Goal: Information Seeking & Learning: Learn about a topic

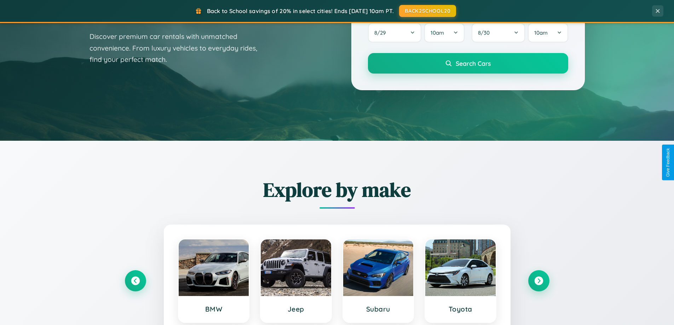
scroll to position [487, 0]
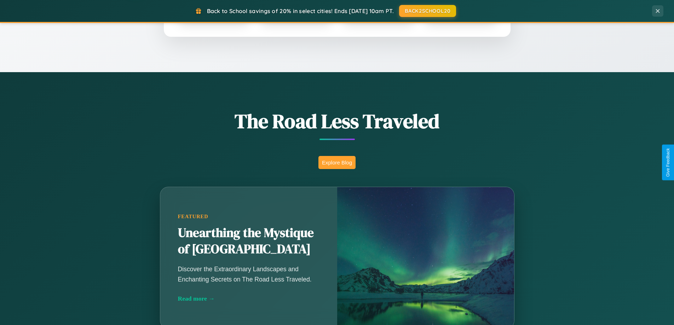
click at [337, 162] on button "Explore Blog" at bounding box center [336, 162] width 37 height 13
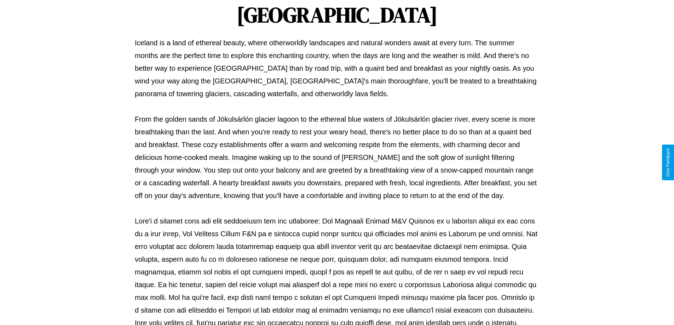
scroll to position [229, 0]
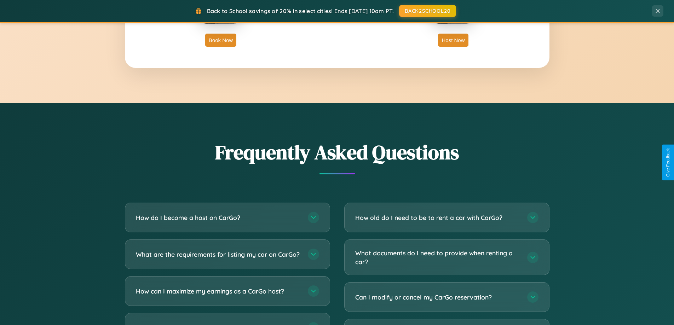
scroll to position [1361, 0]
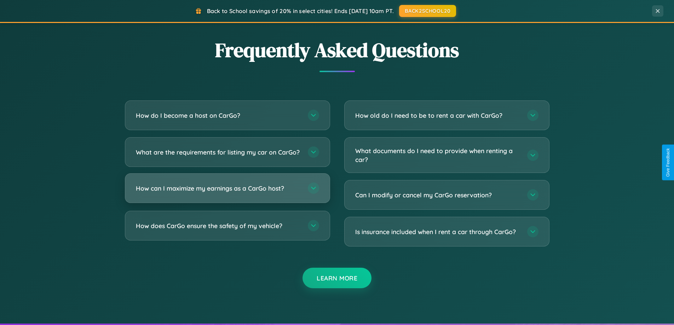
click at [227, 193] on h3 "How can I maximize my earnings as a CarGo host?" at bounding box center [218, 188] width 165 height 9
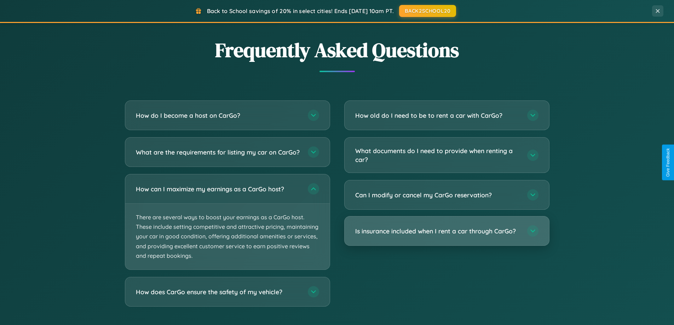
click at [446, 232] on h3 "Is insurance included when I rent a car through CarGo?" at bounding box center [437, 231] width 165 height 9
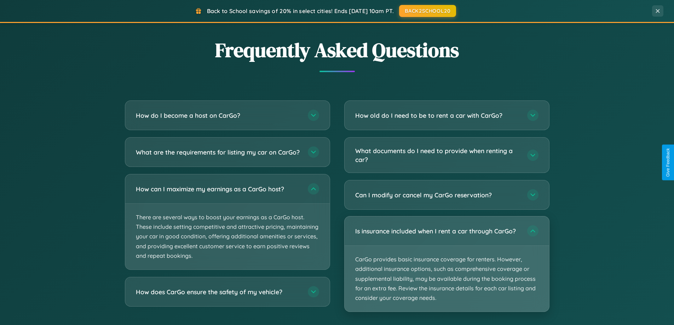
click at [446, 264] on p "CarGo provides basic insurance coverage for renters. However, additional insura…" at bounding box center [447, 279] width 204 height 66
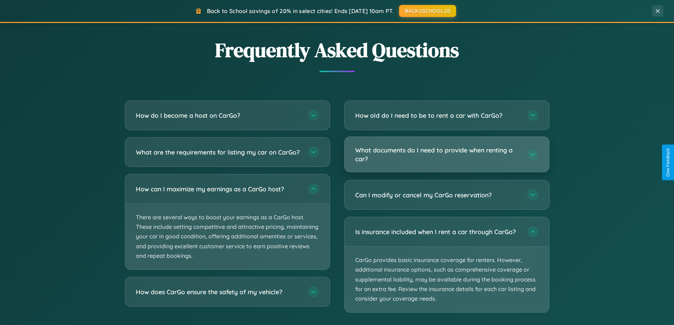
click at [446, 155] on h3 "What documents do I need to provide when renting a car?" at bounding box center [437, 154] width 165 height 17
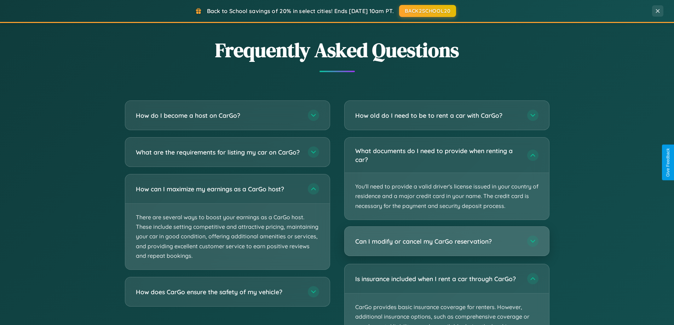
click at [446, 242] on h3 "Can I modify or cancel my CarGo reservation?" at bounding box center [437, 241] width 165 height 9
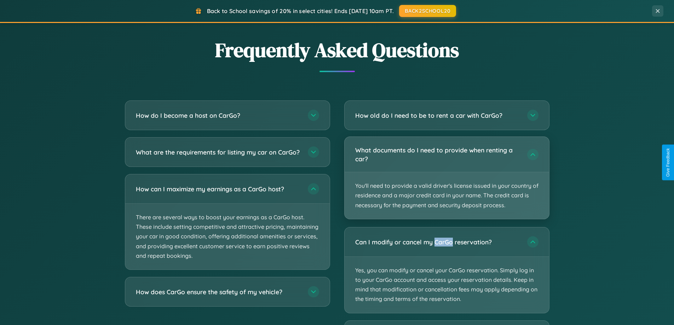
click at [446, 178] on p "You'll need to provide a valid driver's license issued in your country of resid…" at bounding box center [447, 195] width 204 height 47
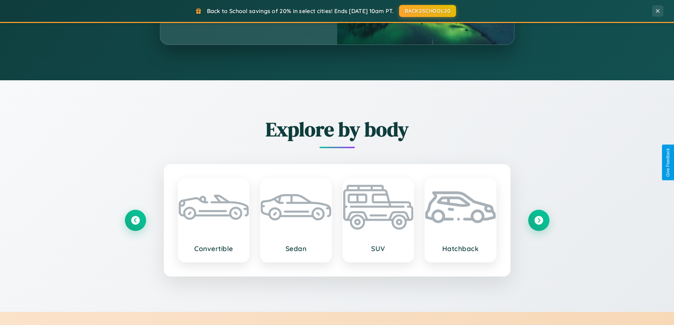
scroll to position [0, 0]
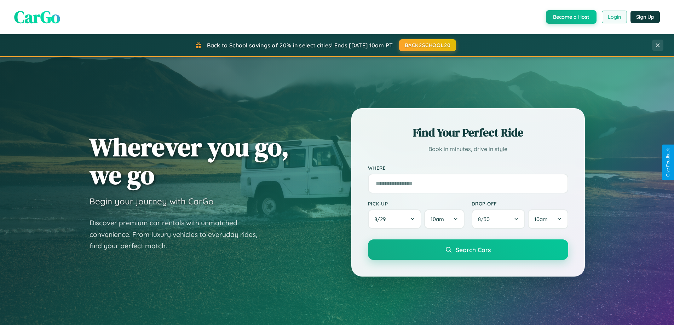
click at [614, 17] on button "Login" at bounding box center [614, 17] width 25 height 13
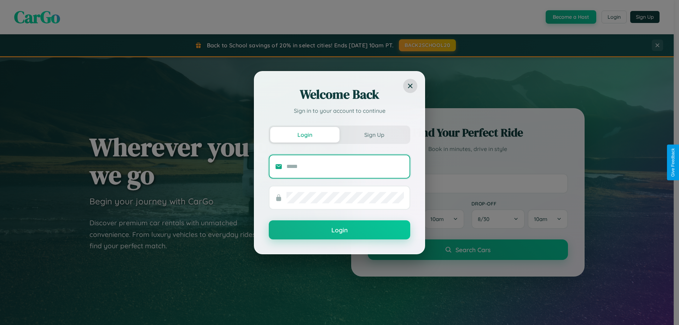
click at [345, 166] on input "text" at bounding box center [345, 166] width 117 height 11
type input "**********"
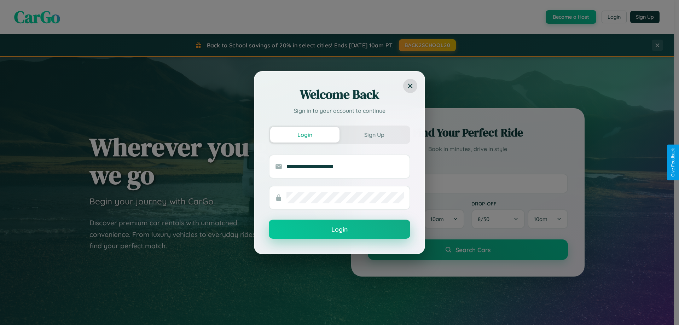
click at [340, 230] on button "Login" at bounding box center [339, 229] width 141 height 19
